Goal: Find specific page/section: Find specific page/section

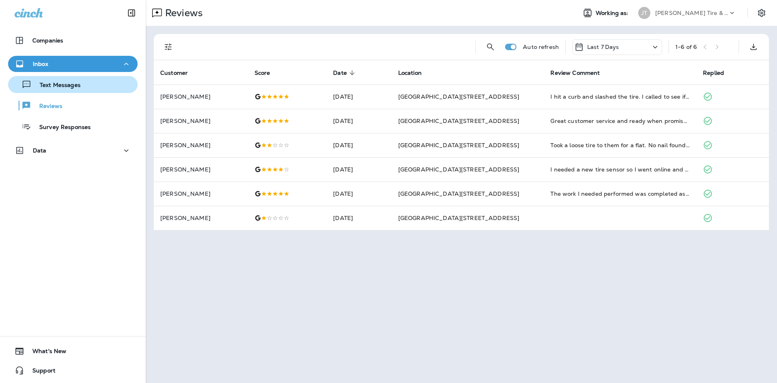
click at [85, 89] on div "Text Messages" at bounding box center [72, 85] width 123 height 12
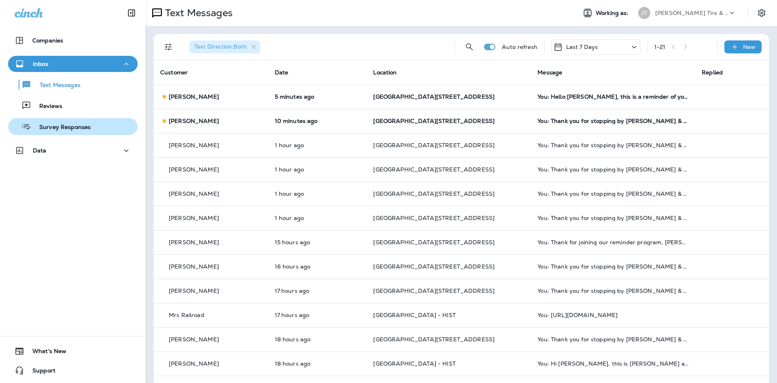
click at [83, 119] on button "Survey Responses" at bounding box center [73, 126] width 130 height 17
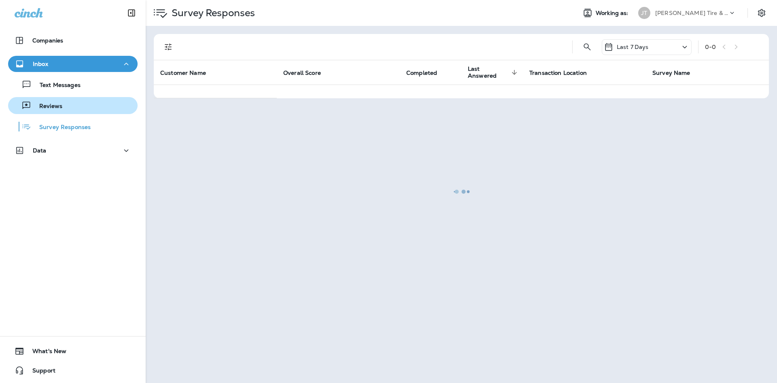
click at [83, 103] on div "Reviews" at bounding box center [72, 106] width 123 height 12
